Goal: Transaction & Acquisition: Purchase product/service

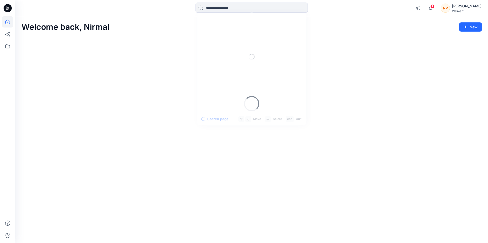
click at [221, 8] on input at bounding box center [251, 8] width 112 height 10
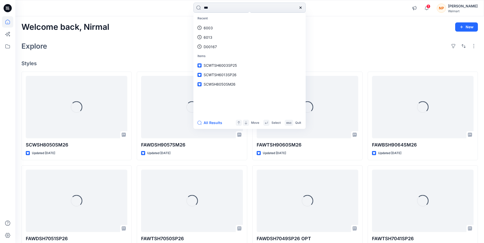
type input "****"
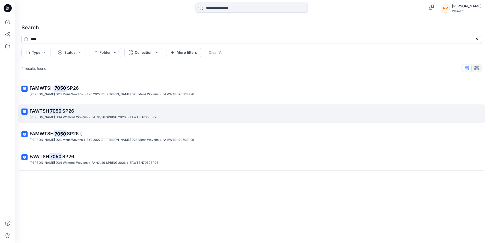
click at [41, 111] on span "FAWTSH" at bounding box center [39, 110] width 19 height 5
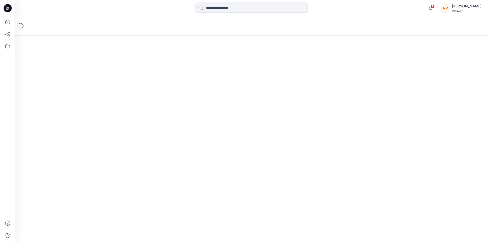
click at [41, 111] on div "Loading..." at bounding box center [251, 129] width 473 height 227
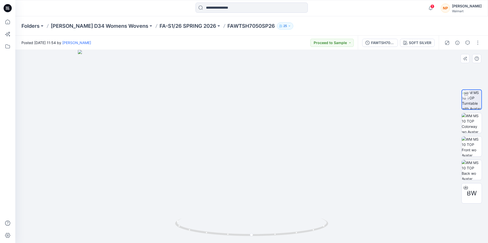
drag, startPoint x: 235, startPoint y: 190, endPoint x: 239, endPoint y: 188, distance: 4.7
drag, startPoint x: 251, startPoint y: 236, endPoint x: 251, endPoint y: 223, distance: 12.8
click at [251, 223] on icon at bounding box center [252, 228] width 154 height 19
drag, startPoint x: 252, startPoint y: 236, endPoint x: 176, endPoint y: 221, distance: 77.9
click at [176, 221] on icon at bounding box center [252, 228] width 154 height 19
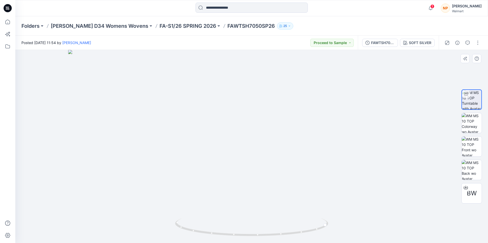
drag, startPoint x: 157, startPoint y: 133, endPoint x: 165, endPoint y: 135, distance: 7.7
drag, startPoint x: 326, startPoint y: 225, endPoint x: 327, endPoint y: 219, distance: 6.3
click at [327, 219] on icon at bounding box center [252, 228] width 154 height 19
drag, startPoint x: 230, startPoint y: 155, endPoint x: 238, endPoint y: 116, distance: 39.7
drag, startPoint x: 178, startPoint y: 227, endPoint x: 268, endPoint y: 232, distance: 90.2
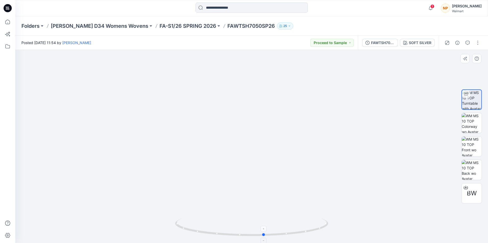
click at [268, 233] on icon at bounding box center [252, 228] width 154 height 19
drag, startPoint x: 267, startPoint y: 237, endPoint x: 177, endPoint y: 221, distance: 92.0
click at [177, 221] on icon at bounding box center [252, 228] width 154 height 19
drag, startPoint x: 178, startPoint y: 226, endPoint x: 248, endPoint y: 225, distance: 70.7
click at [248, 225] on icon at bounding box center [252, 228] width 154 height 19
